Goal: Task Accomplishment & Management: Complete application form

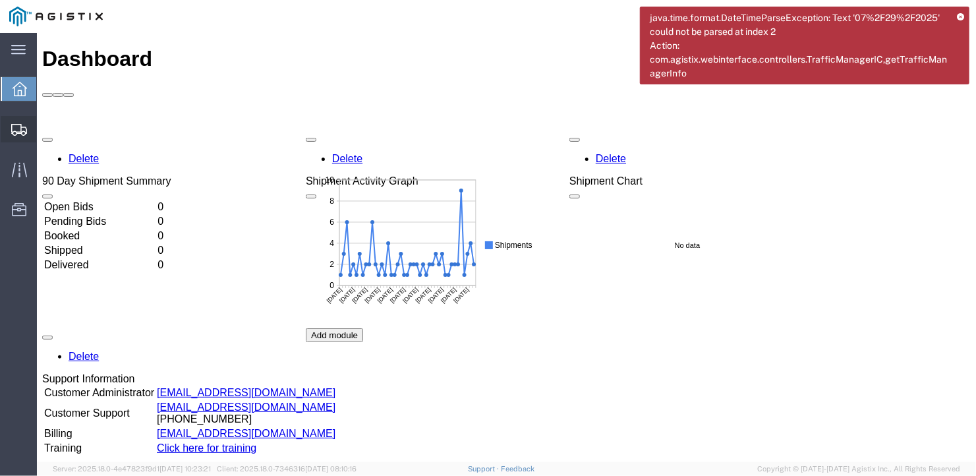
click at [0, 0] on span "Create Shipment" at bounding box center [0, 0] width 0 height 0
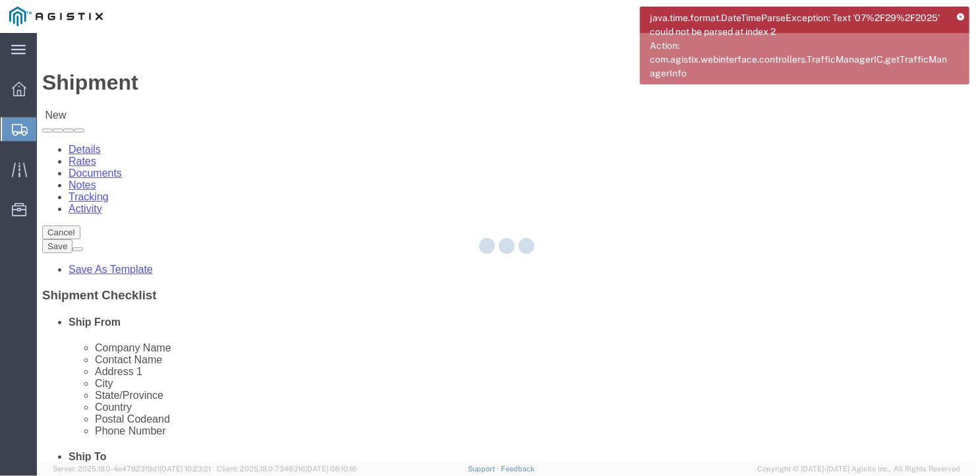
select select
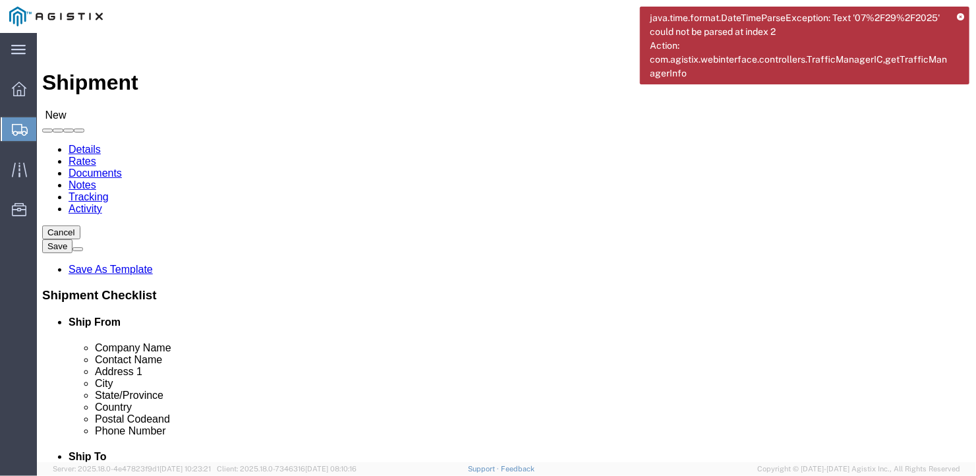
click select "Select General Dynamics Bath Iron Works"
select select "8114"
click select "Select General Dynamics Bath Iron Works"
select select
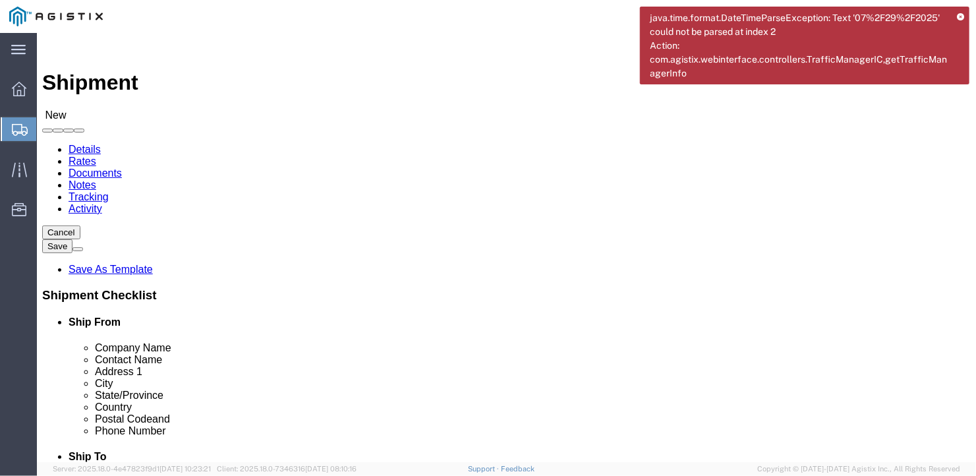
click input "text"
type input "Monroe Cable"
type input "[PERSON_NAME]"
type input "4494 [US_STATE] 42"
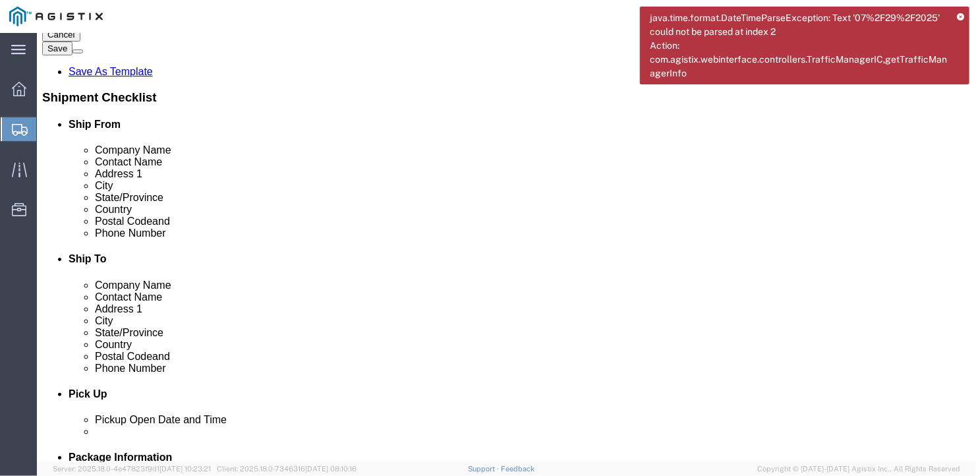
click input "text"
type input "Kiamesh"
type input "N"
type input "New Y"
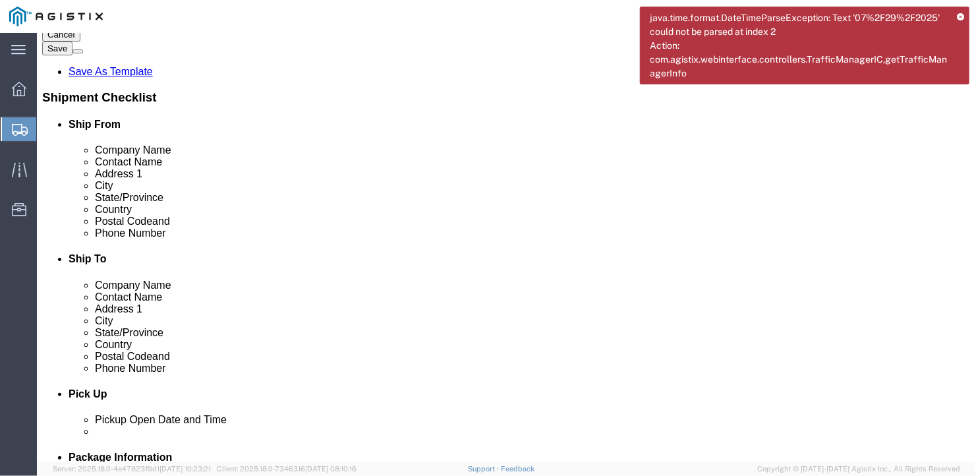
type input "12751"
click input "text"
type input "[PHONE_NUMBER]"
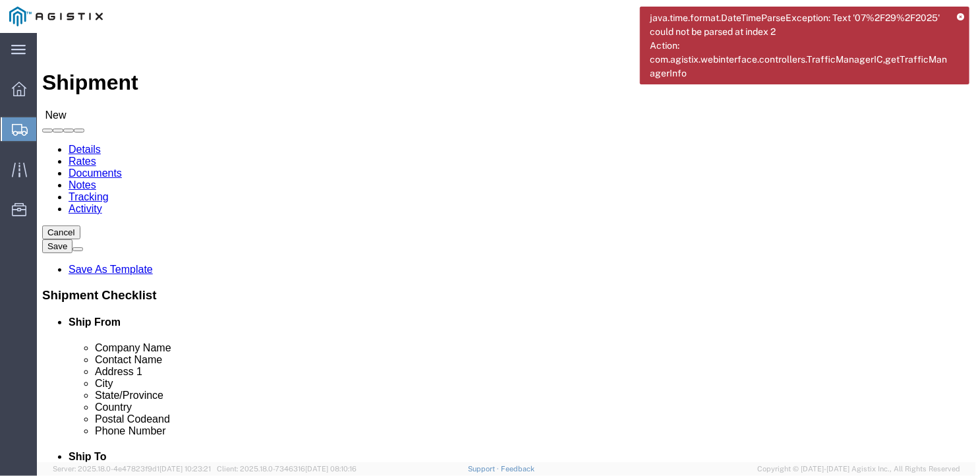
click select "Select Bath - 50 YARD REC [US_STATE][GEOGRAPHIC_DATA] - 700 [US_STATE][GEOGRAPH…"
select select "15760"
click select "Select Bath - 50 YARD REC [US_STATE][GEOGRAPHIC_DATA] - 700 [US_STATE][GEOGRAPH…"
select select "15760"
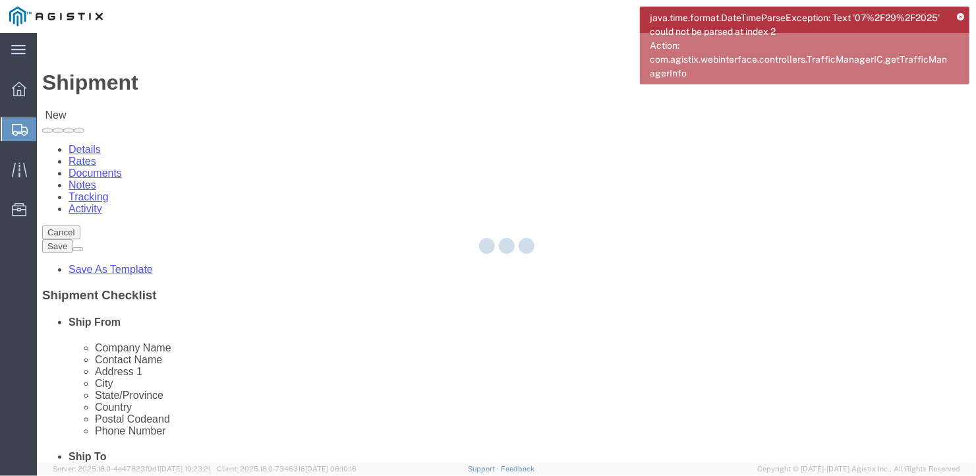
select select "ME"
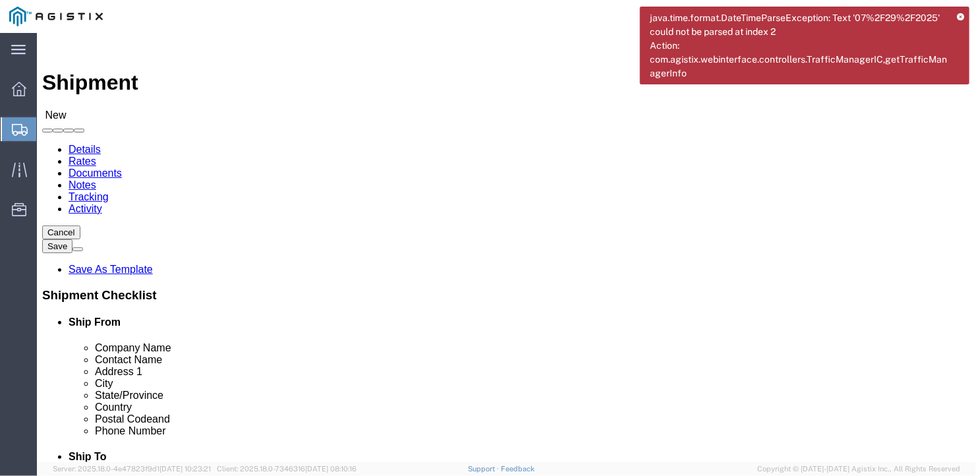
click input "text"
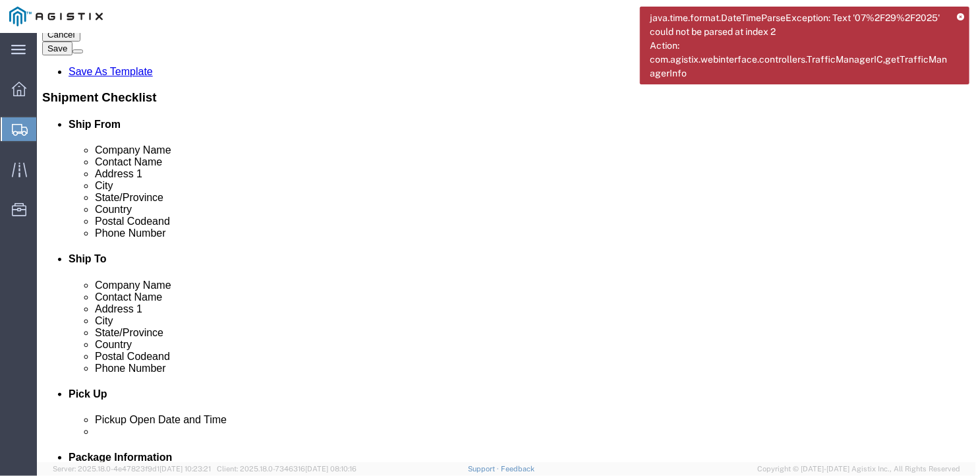
type input "BEN"
click input "text"
type input "[PHONE_NUMBER]"
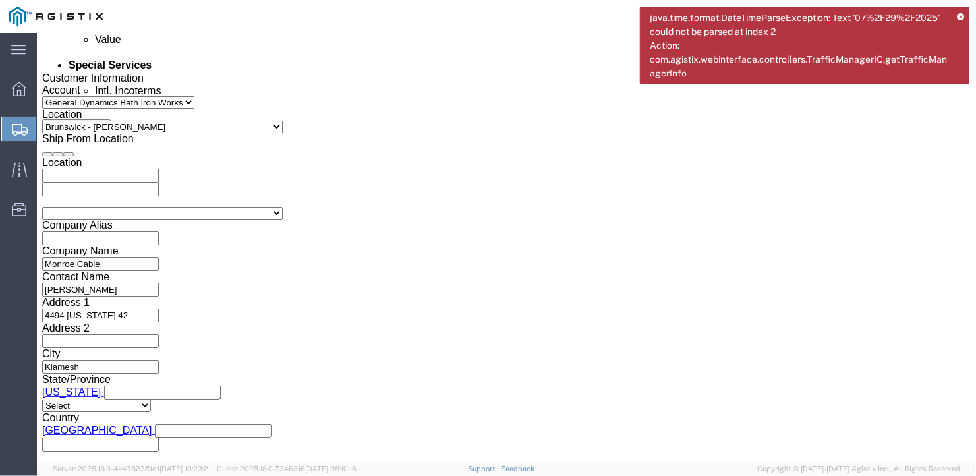
scroll to position [857, 0]
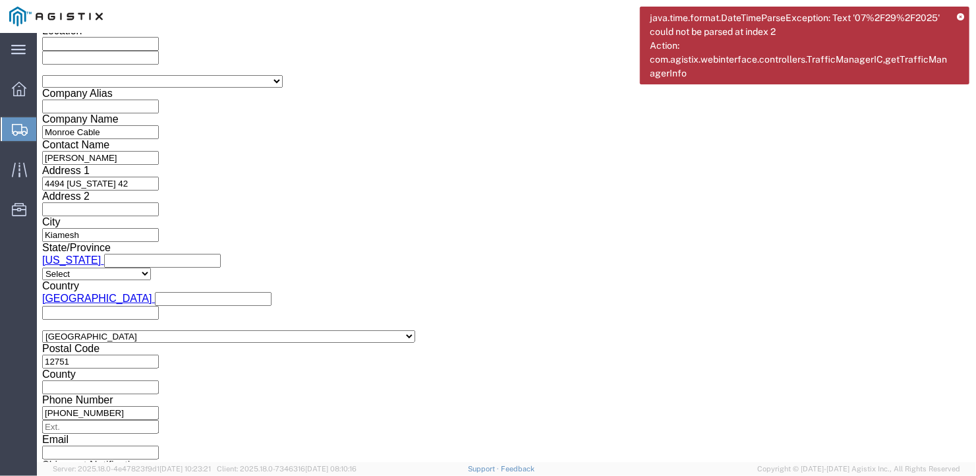
click select "Select Air Less than Truckload Multi-Leg Ocean Freight Rail Small Parcel Truckl…"
select select "TL"
click select "Select Air Less than Truckload Multi-Leg Ocean Freight Rail Small Parcel Truckl…"
click select "Select 1-Ton (PSS) 10 Wheel 10 Yard Dump Truck 20 Yard Dump Truck Bobtail Botto…"
select select "FLBD"
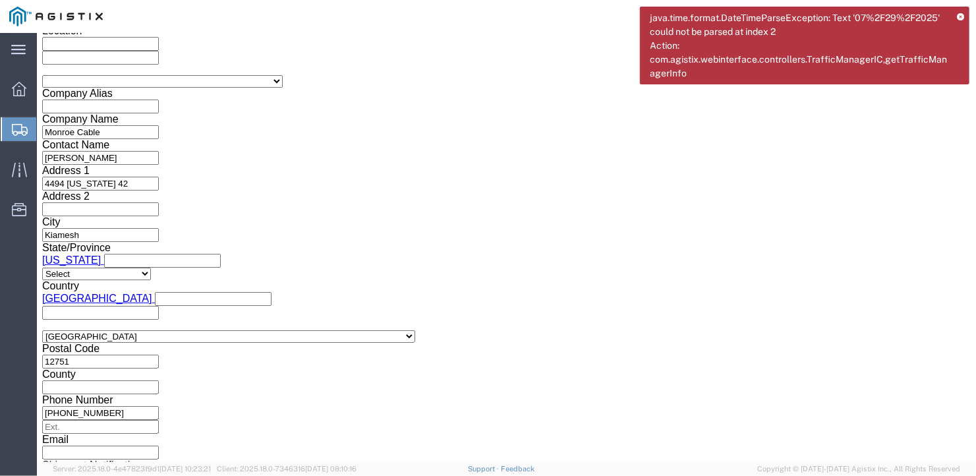
click select "Select 1-Ton (PSS) 10 Wheel 10 Yard Dump Truck 20 Yard Dump Truck Bobtail Botto…"
click select "Select 35 Feet 20 Feet 28 Feet 53 Feet 40 Feet 48 Feet"
select select "53FT"
click select "Select 35 Feet 20 Feet 28 Feet 53 Feet 40 Feet 48 Feet"
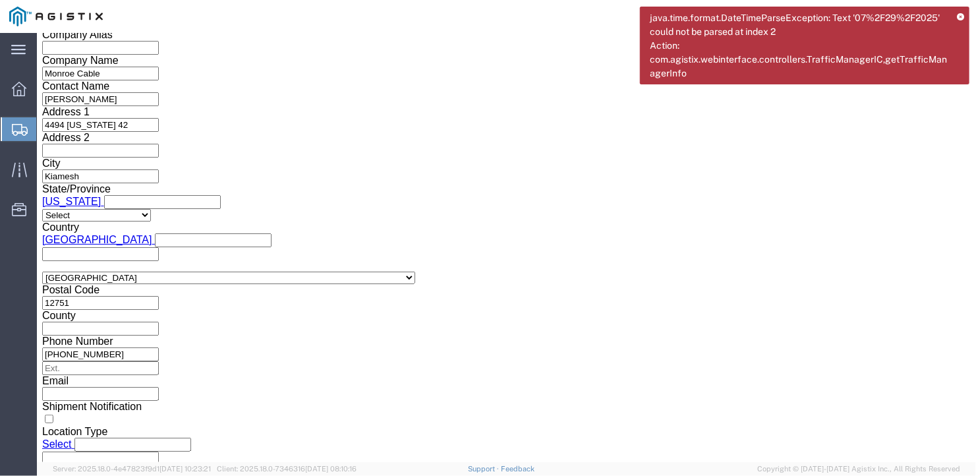
drag, startPoint x: 635, startPoint y: 375, endPoint x: 632, endPoint y: 381, distance: 6.8
click button "Continue"
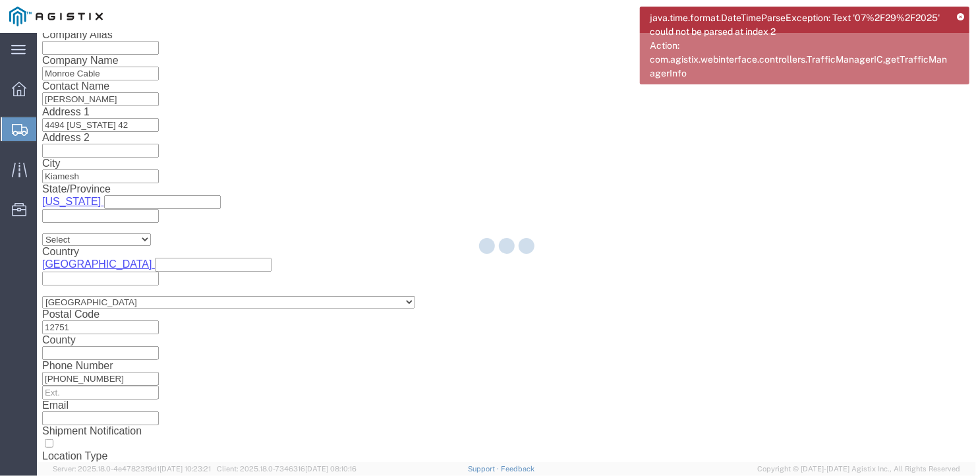
scroll to position [15, 0]
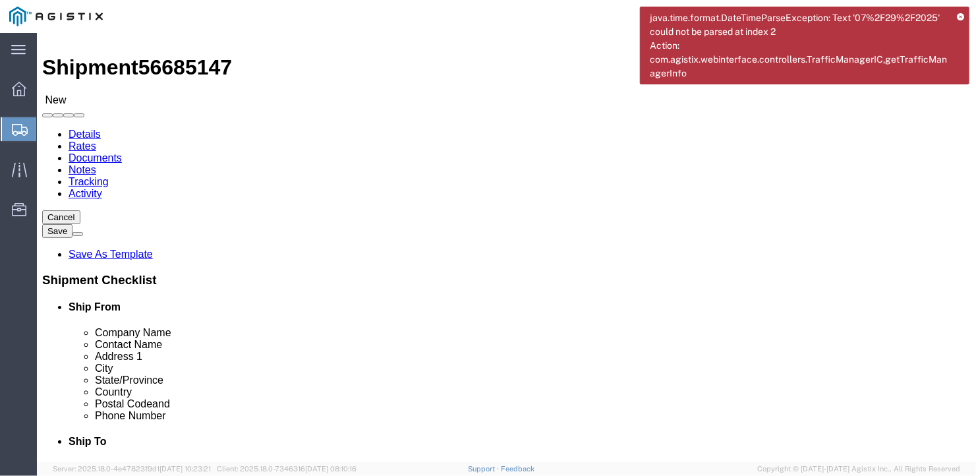
click select "Select Bale(s) Basket(s) Bolt(s) Bottle(s) Buckets Bulk Bundle(s) Can(s) Cardbo…"
select select "ROLL"
click select "Select Bale(s) Basket(s) Bolt(s) Bottle(s) Buckets Bulk Bundle(s) Can(s) Cardbo…"
drag, startPoint x: 149, startPoint y: 260, endPoint x: 111, endPoint y: 264, distance: 37.7
click div "Number 1"
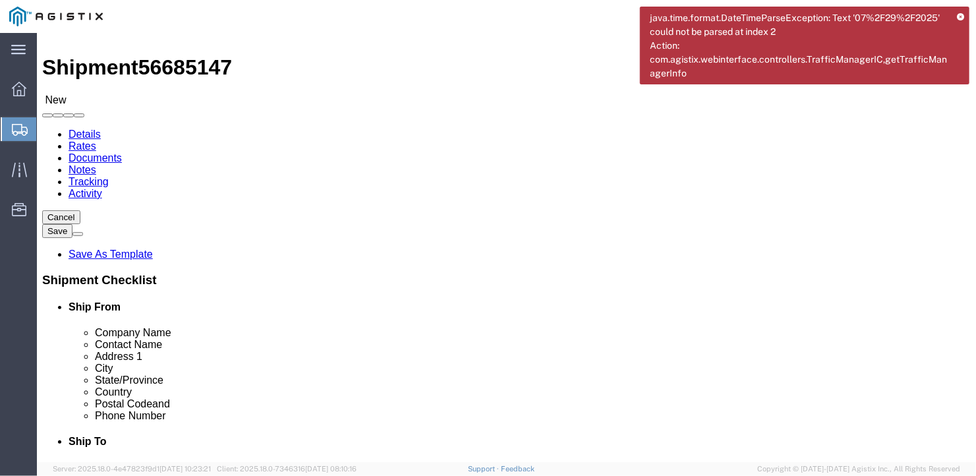
type input "8"
click input "text"
type input "480"
click input "text"
type input "102"
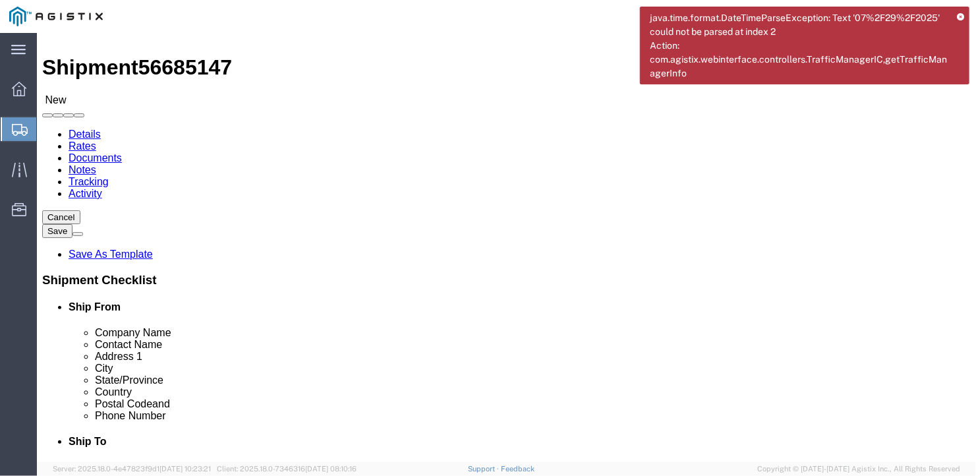
click input "text"
type input "48"
drag, startPoint x: 151, startPoint y: 314, endPoint x: 117, endPoint y: 305, distance: 35.3
click div "Weight 0.00 Select kgs lbs Ship. t°"
type input "32184"
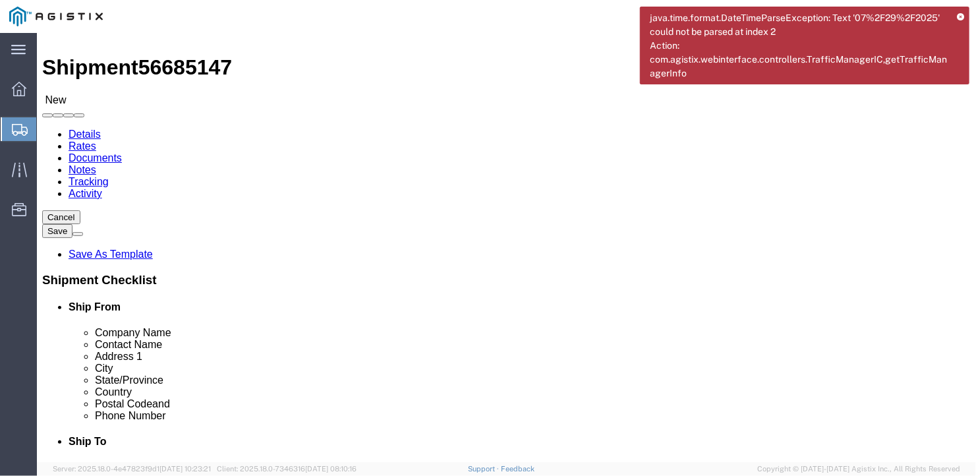
click div "8 x Roll(s) Package Type Select Bale(s) Basket(s) Bolt(s) Bottle(s) Buckets Bul…"
click link "Add Content"
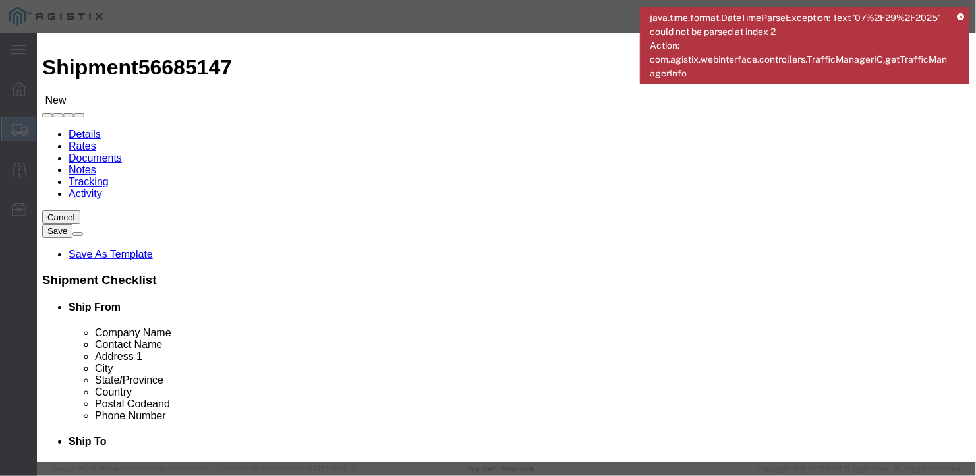
click input "text"
type input "WIRE REELS"
type input "8"
click input "text"
type input "1"
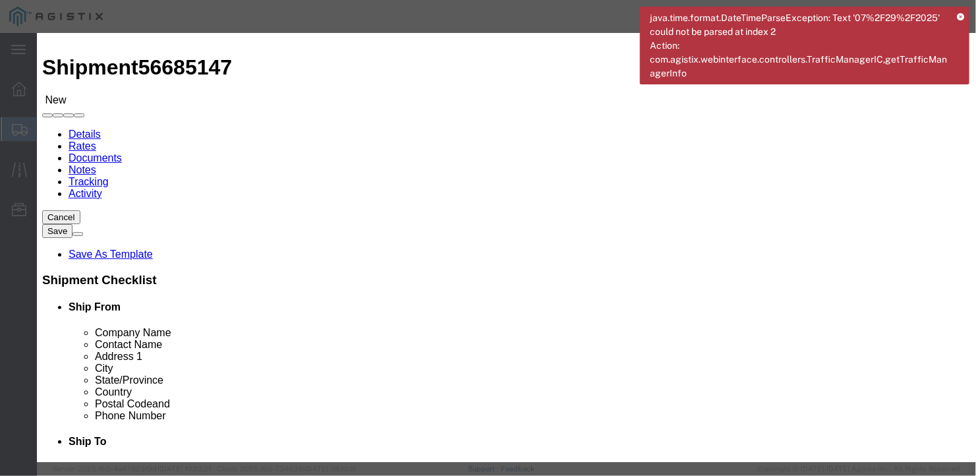
click div "SKU"
click button "Save & Close"
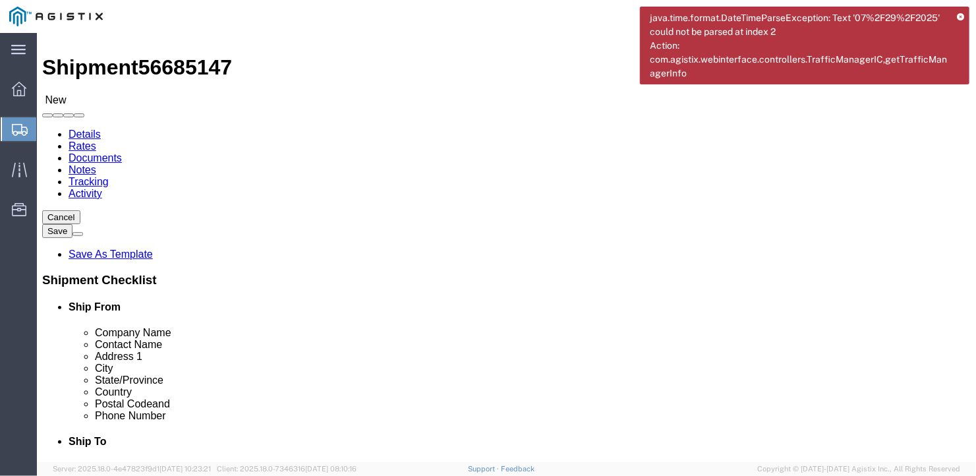
click button "Rate Shipment"
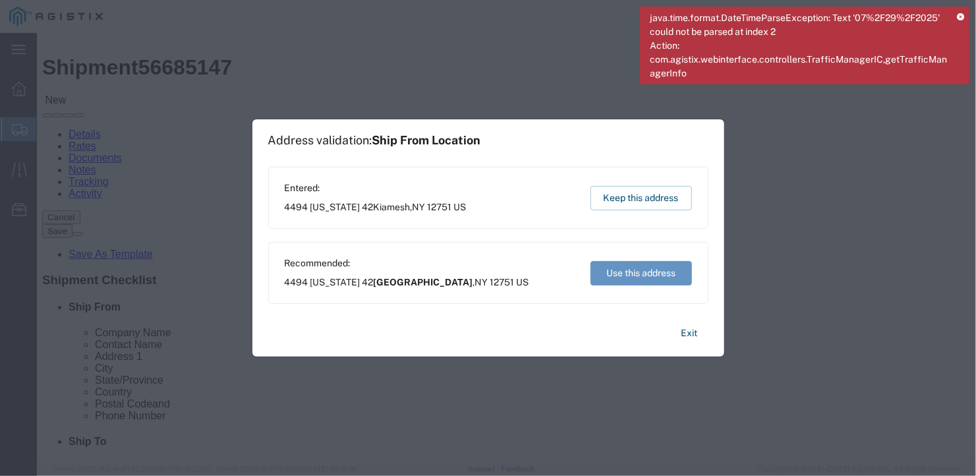
click at [961, 15] on icon at bounding box center [960, 17] width 7 height 7
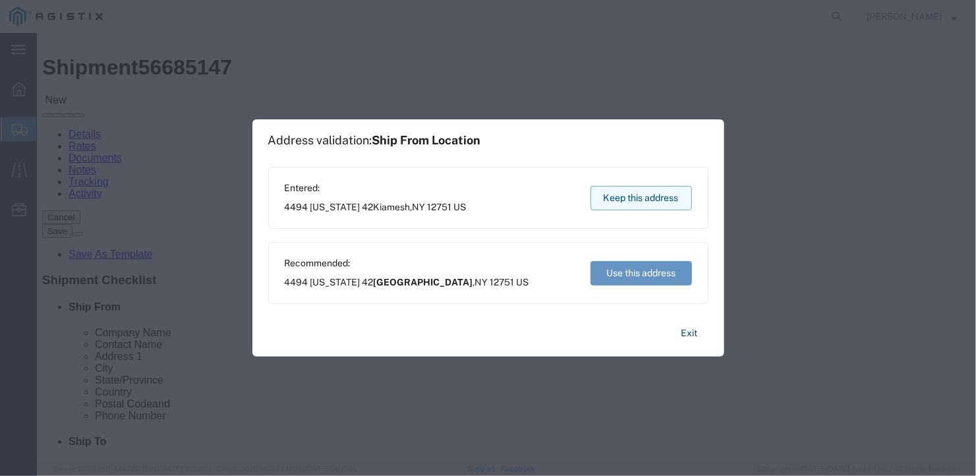
click at [651, 199] on button "Keep this address" at bounding box center [642, 198] width 102 height 24
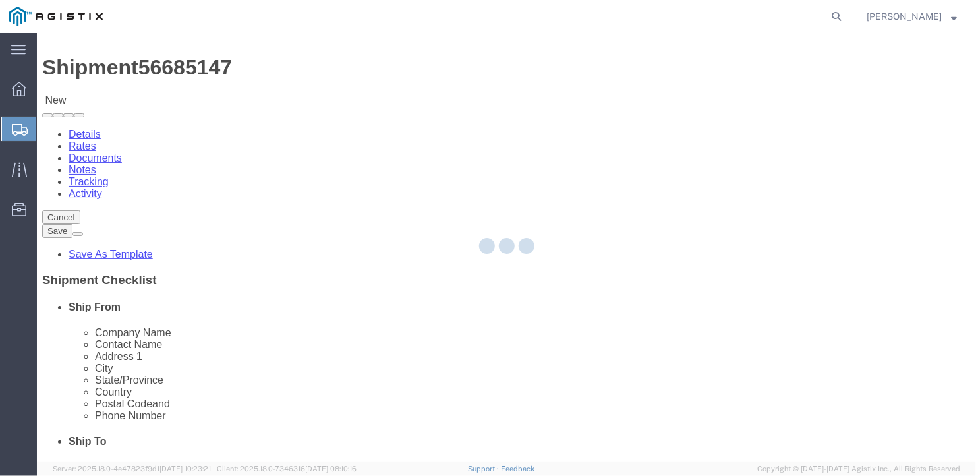
scroll to position [0, 0]
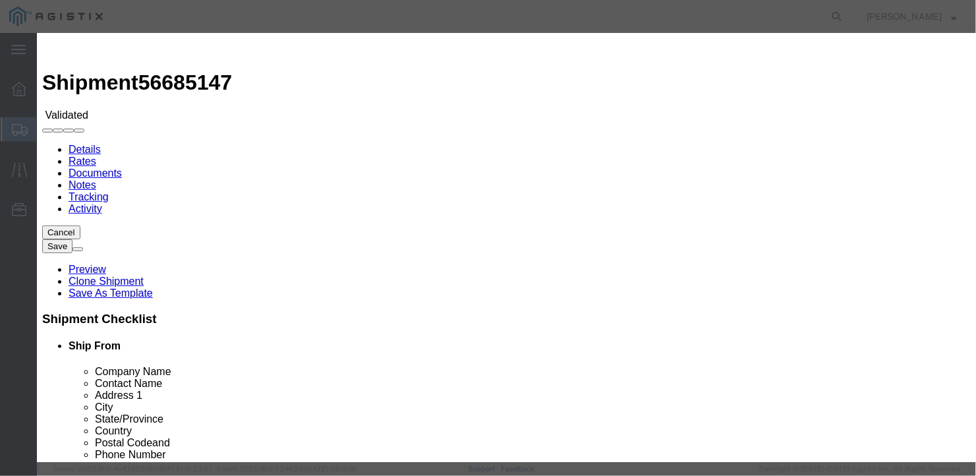
select select "6922"
select select "16774"
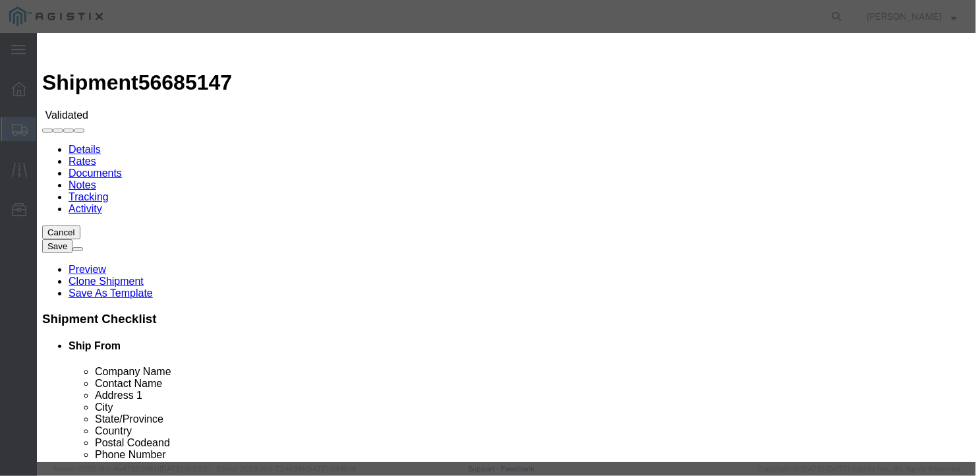
type input "1600"
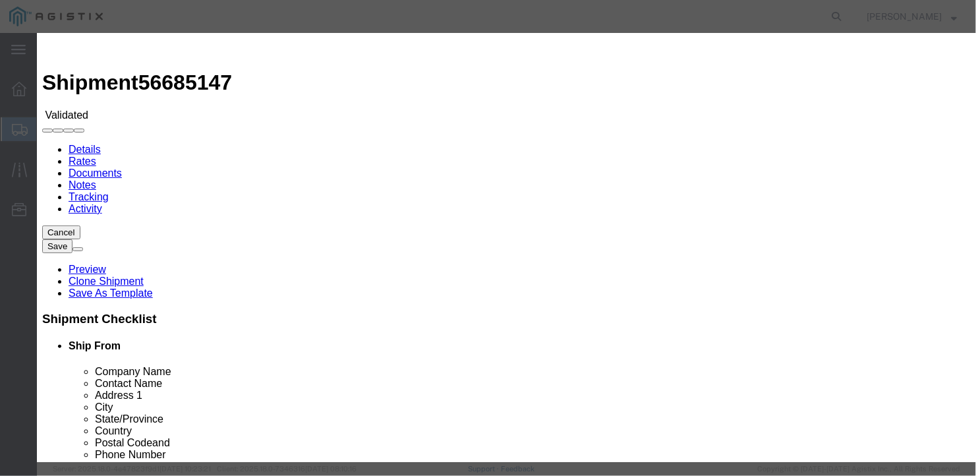
type input "1,600.00"
type input "27120"
type input "[PERSON_NAME]"
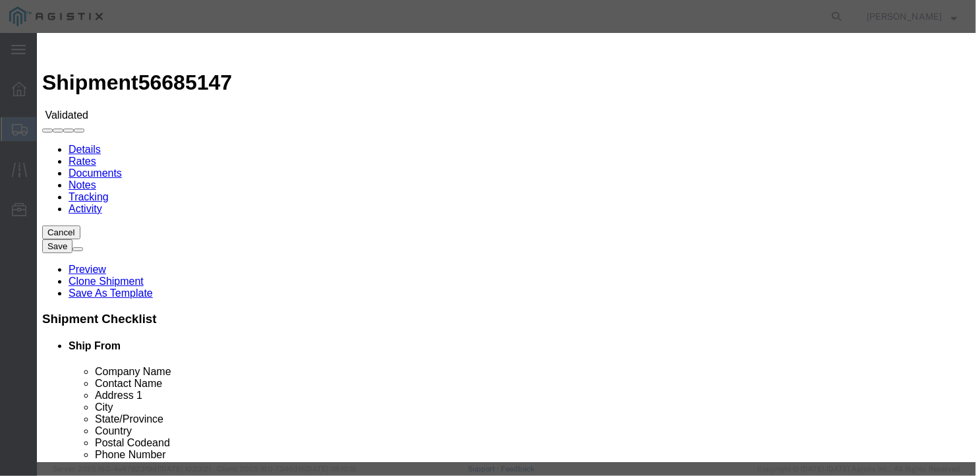
type input "[PHONE_NUMBER]"
type input "[DATE]"
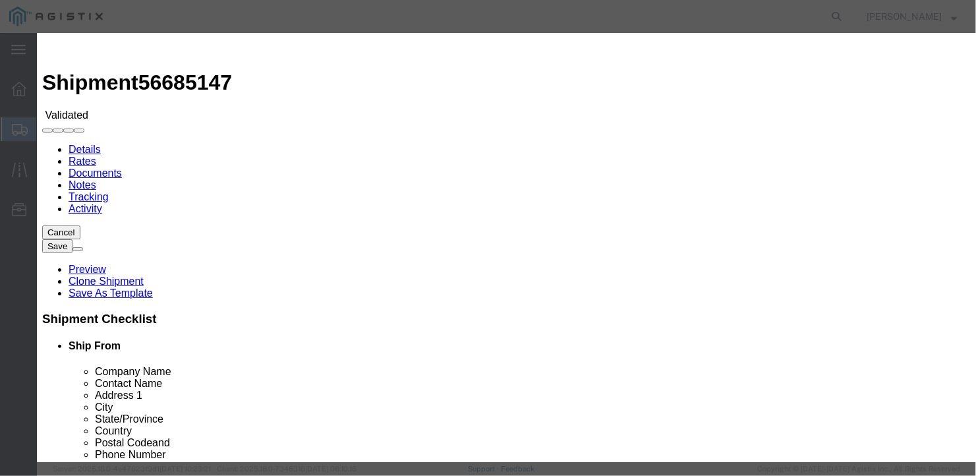
type input "[DATE]"
select select "1000"
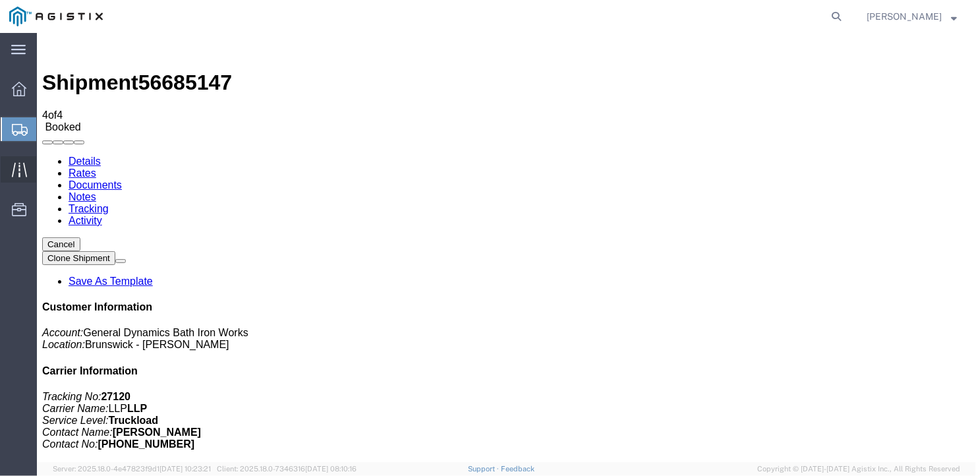
click at [45, 165] on span "Traffic" at bounding box center [40, 169] width 9 height 26
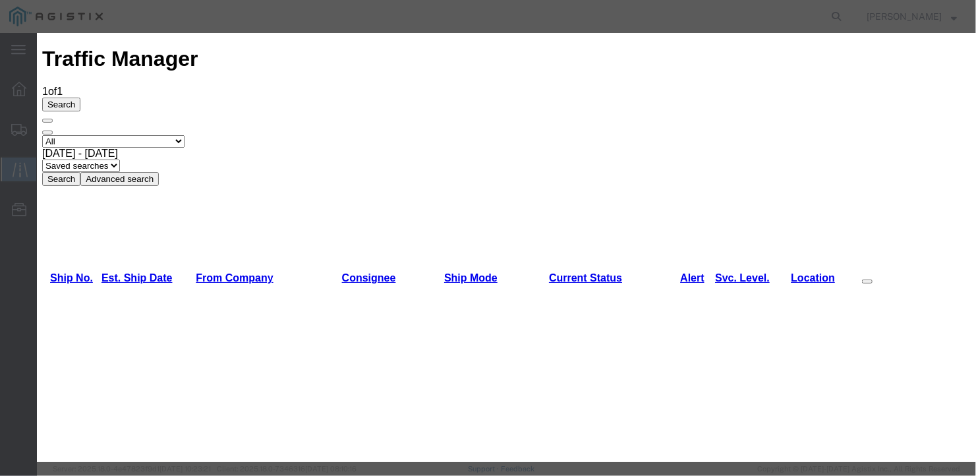
type input "[DATE]"
type input "11:00 AM"
select select "DELIVRED"
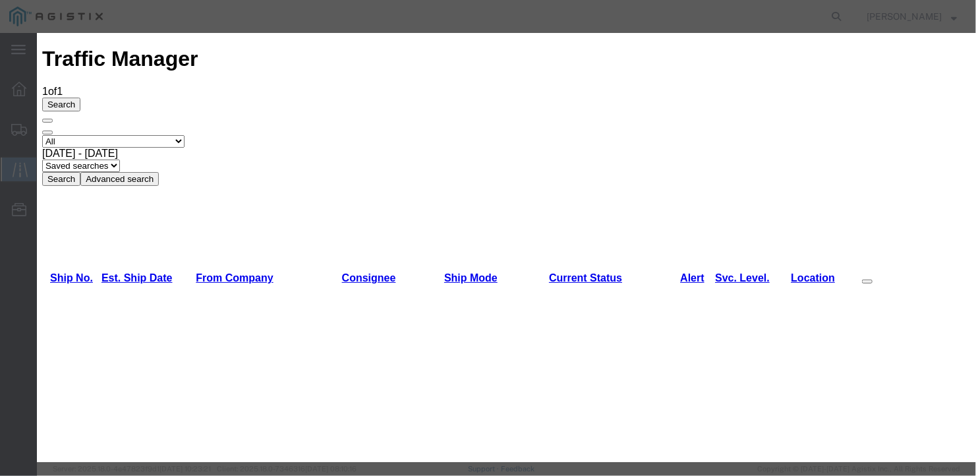
drag, startPoint x: 810, startPoint y: 388, endPoint x: 807, endPoint y: 395, distance: 8.0
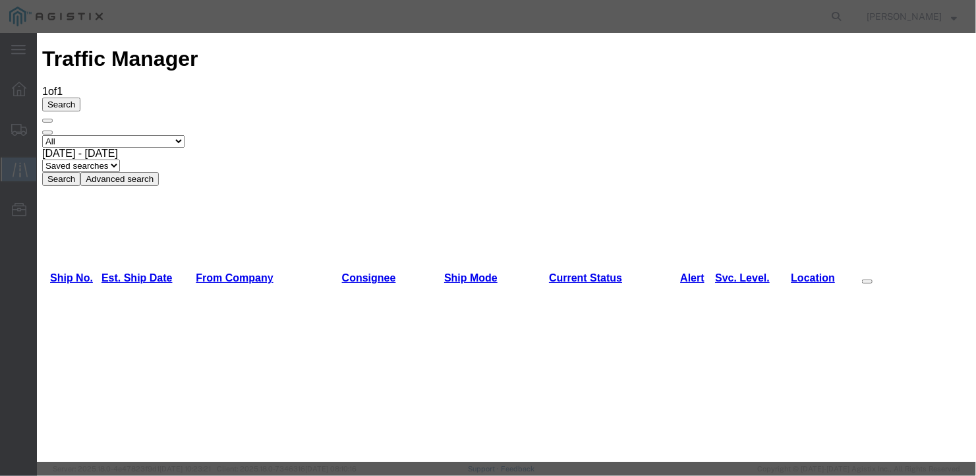
type input "[DATE]"
